Goal: Task Accomplishment & Management: Manage account settings

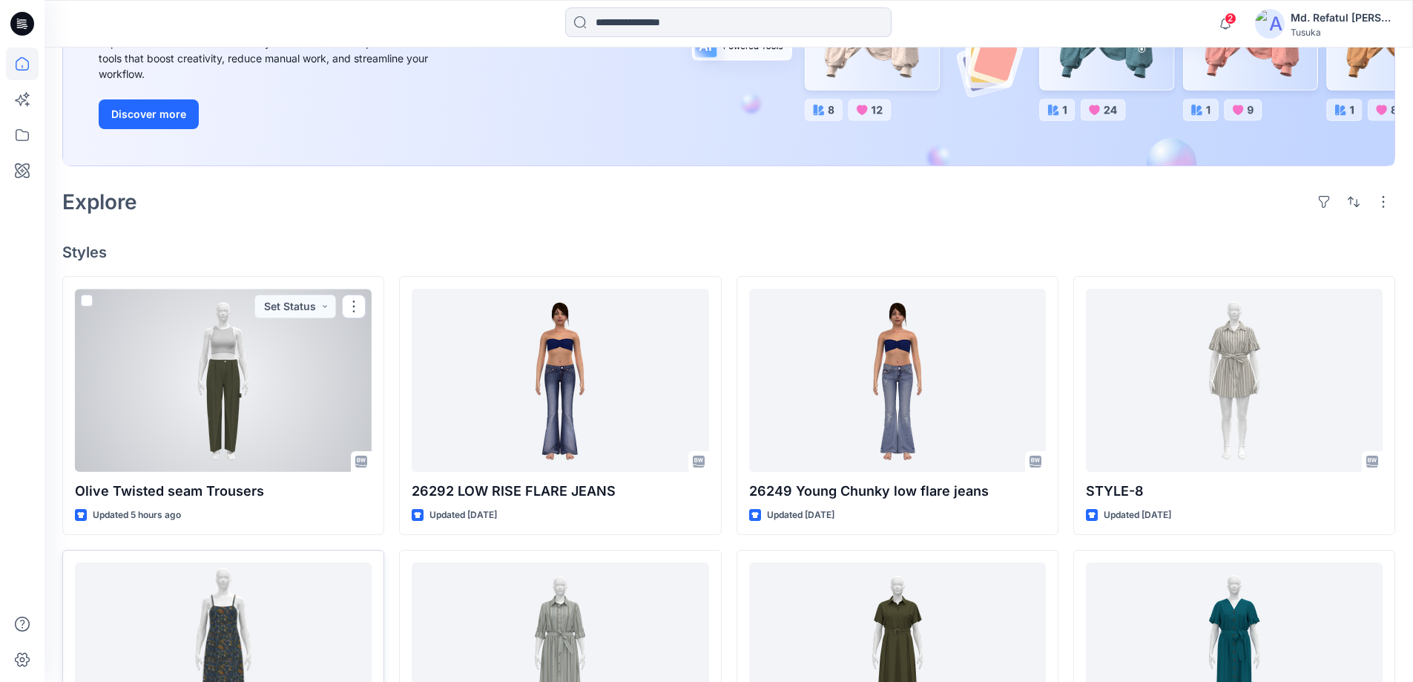
scroll to position [445, 0]
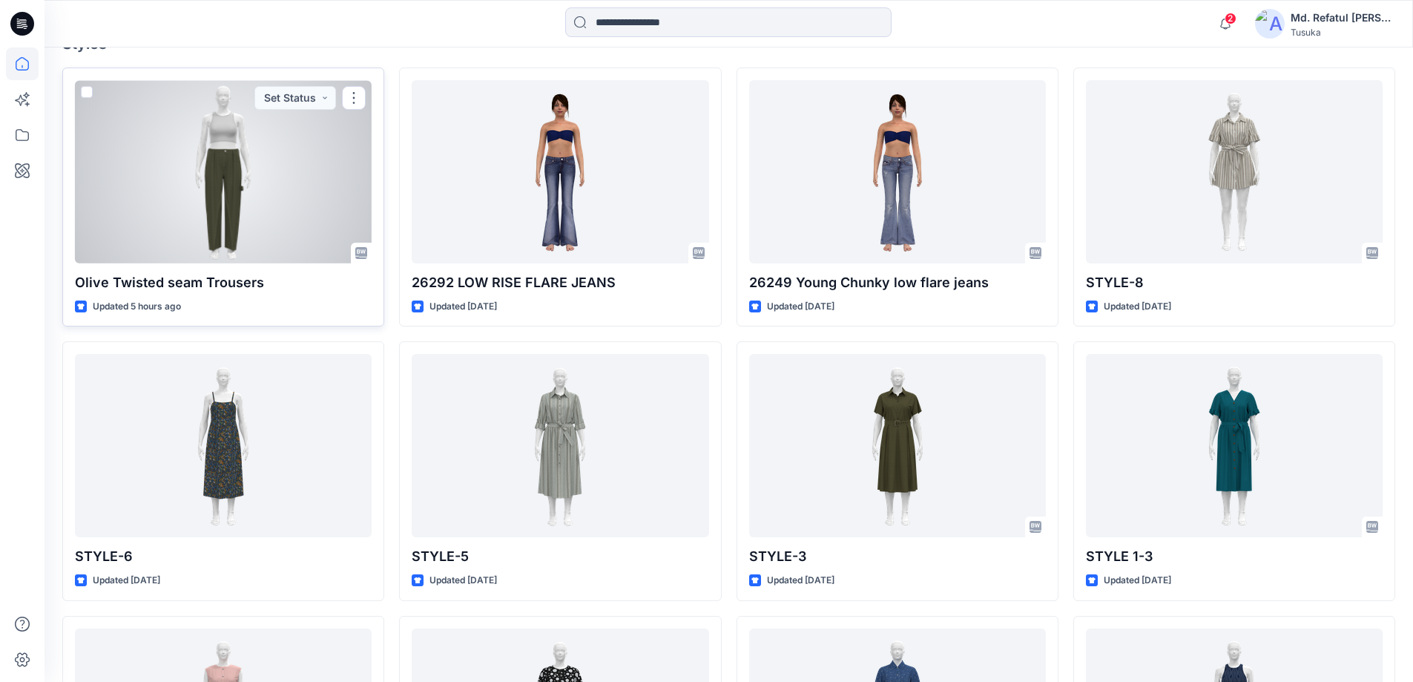
click at [301, 152] on div at bounding box center [223, 171] width 297 height 183
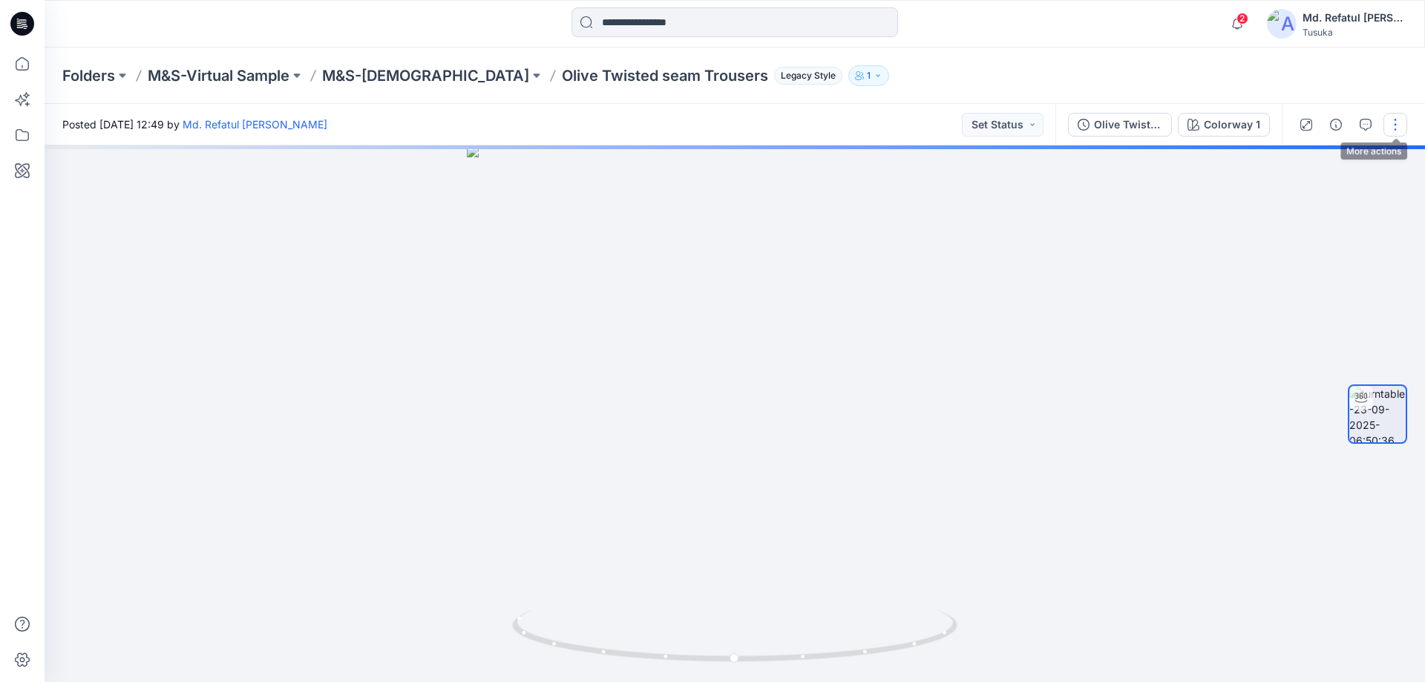
click at [1392, 119] on button "button" at bounding box center [1395, 125] width 24 height 24
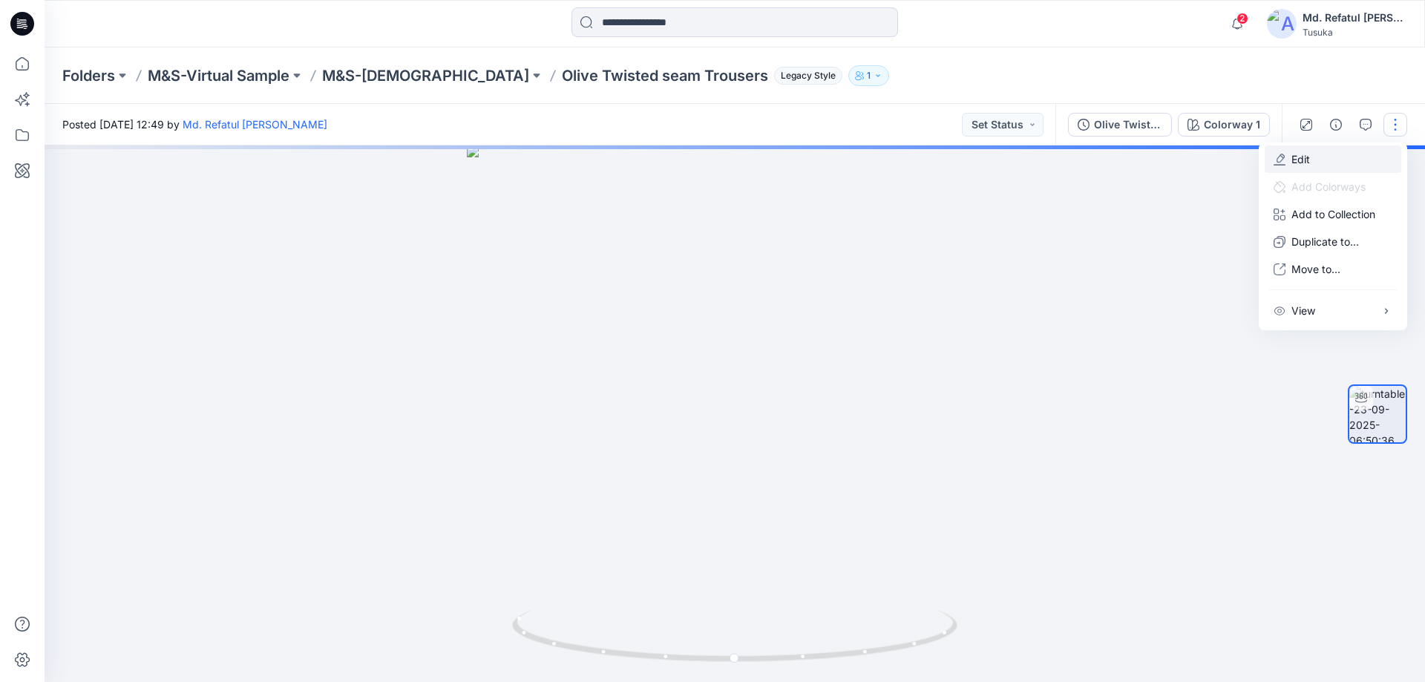
click at [1297, 160] on p "Edit" at bounding box center [1300, 159] width 19 height 16
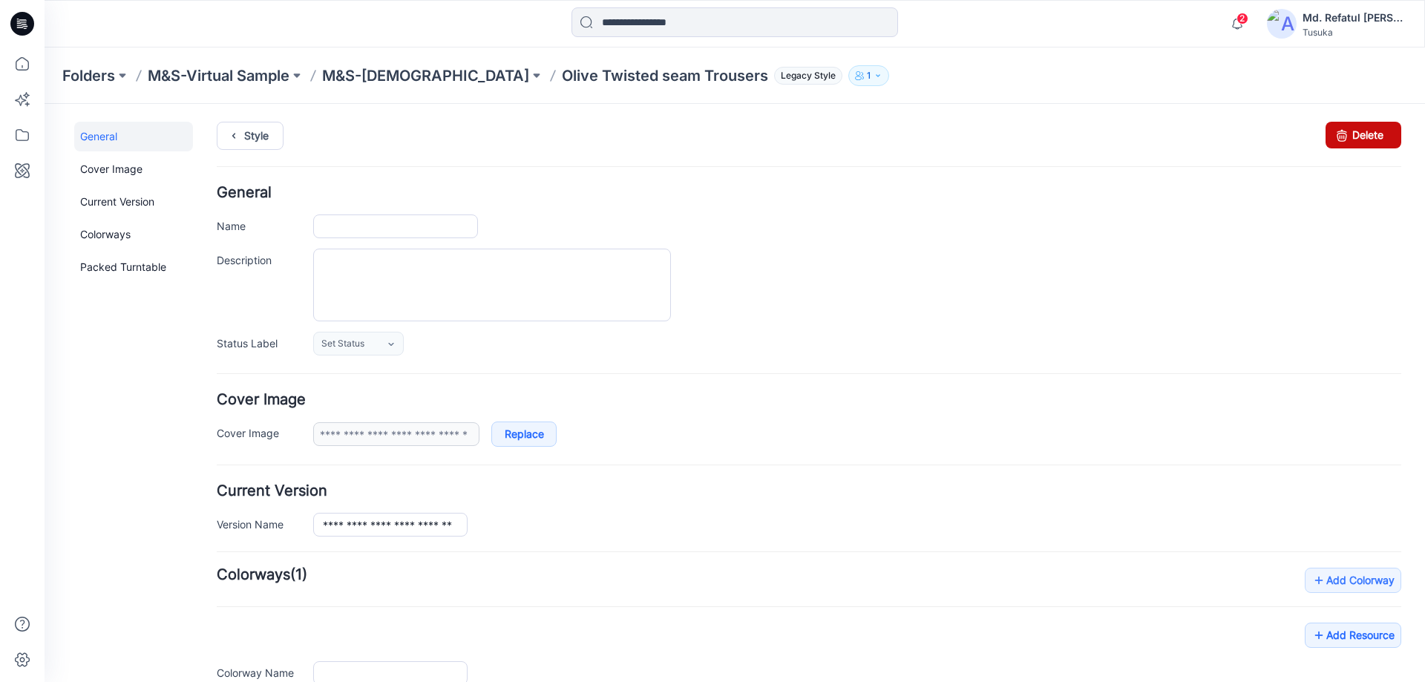
type input "**********"
drag, startPoint x: 1356, startPoint y: 131, endPoint x: 817, endPoint y: 149, distance: 539.0
click at [1356, 131] on link "Delete" at bounding box center [1363, 135] width 76 height 27
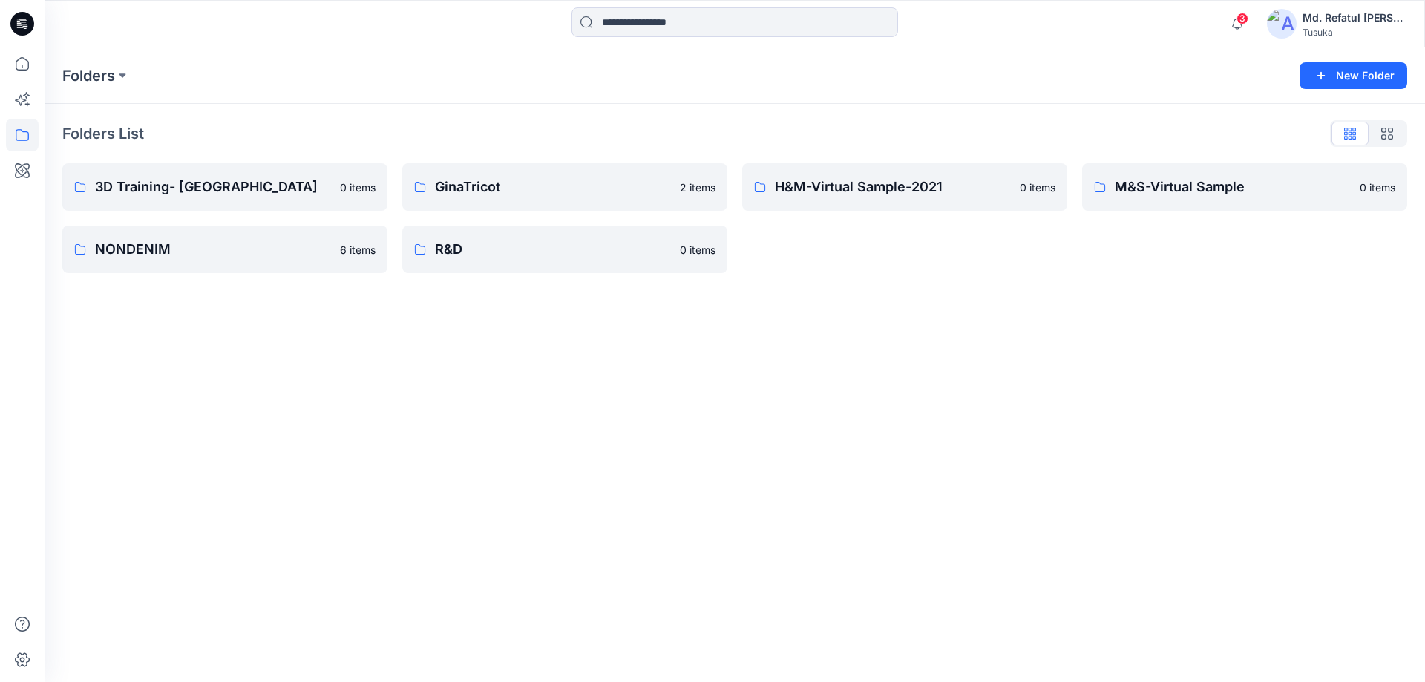
click at [22, 20] on icon at bounding box center [22, 19] width 7 height 1
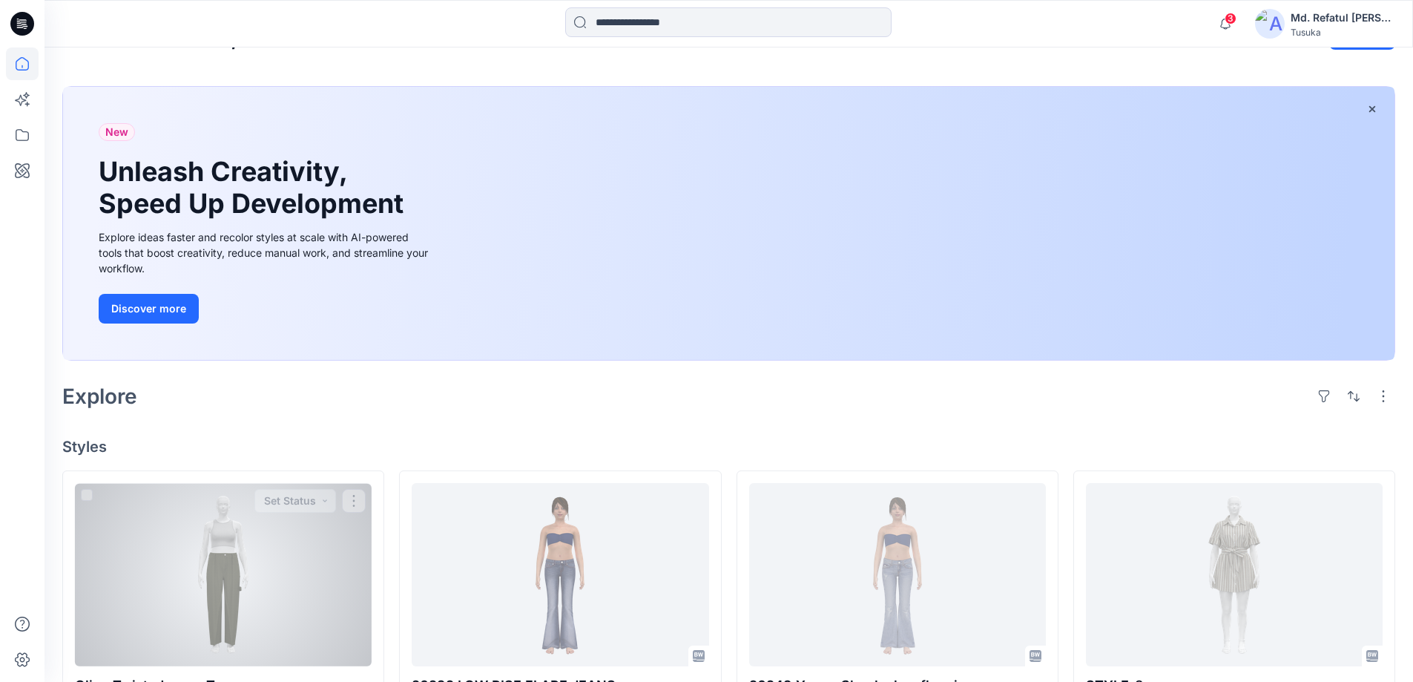
scroll to position [223, 0]
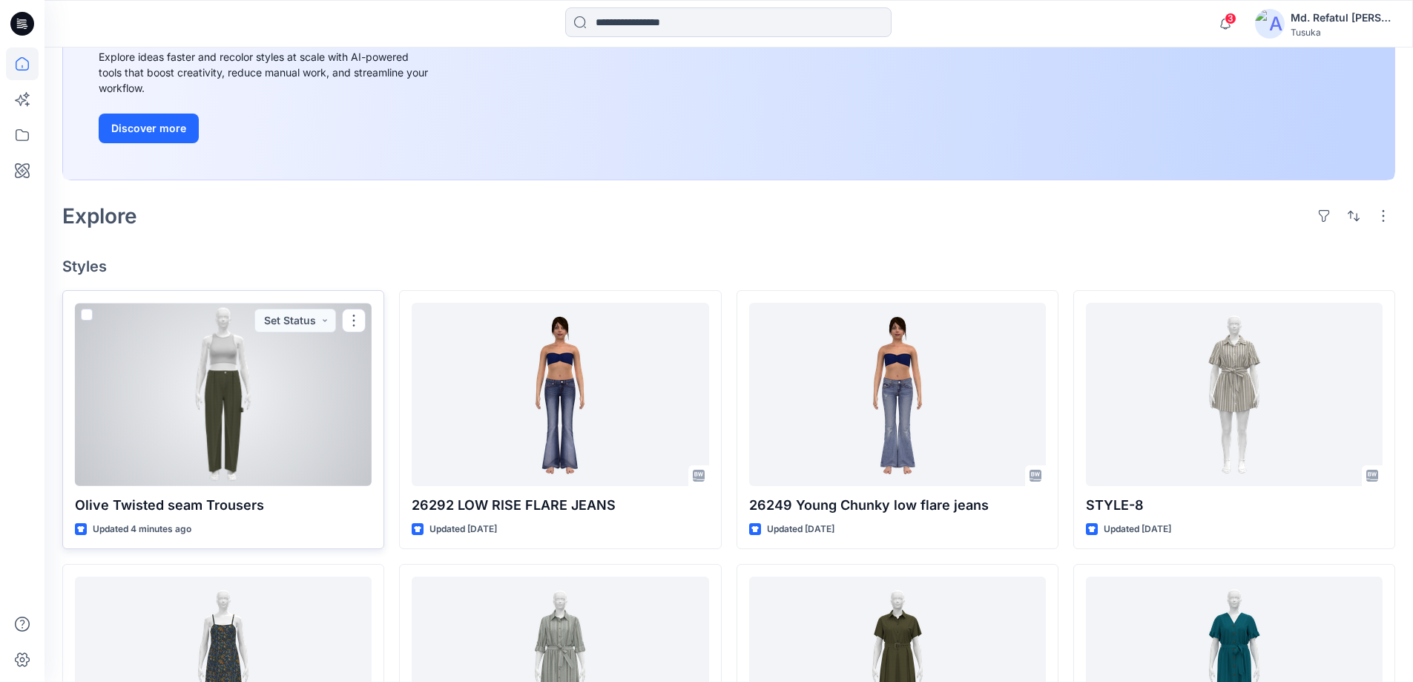
click at [256, 410] on div at bounding box center [223, 394] width 297 height 183
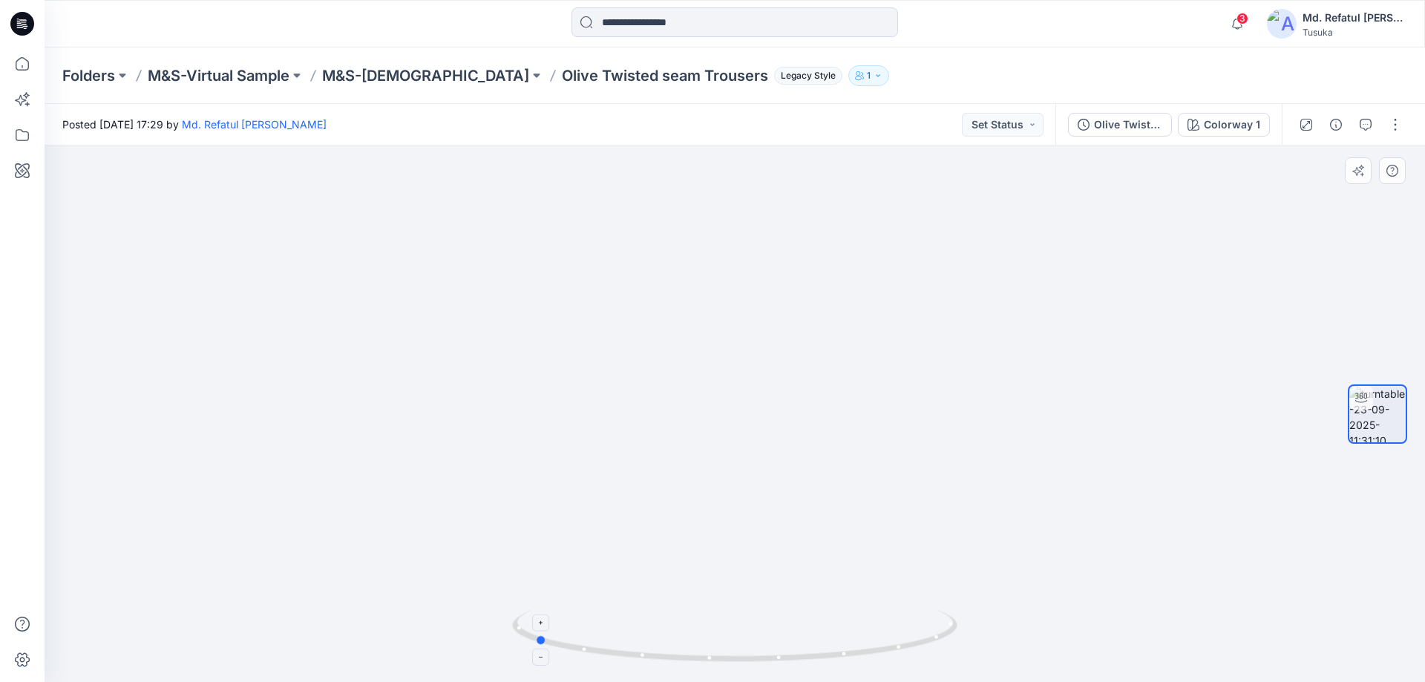
drag, startPoint x: 796, startPoint y: 667, endPoint x: 640, endPoint y: 663, distance: 155.9
click at [640, 663] on div at bounding box center [734, 645] width 445 height 74
